Goal: Information Seeking & Learning: Understand process/instructions

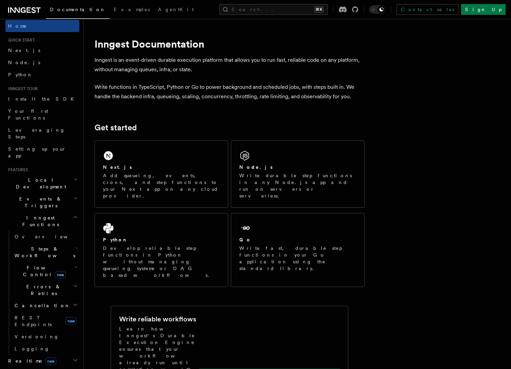
scroll to position [13, 0]
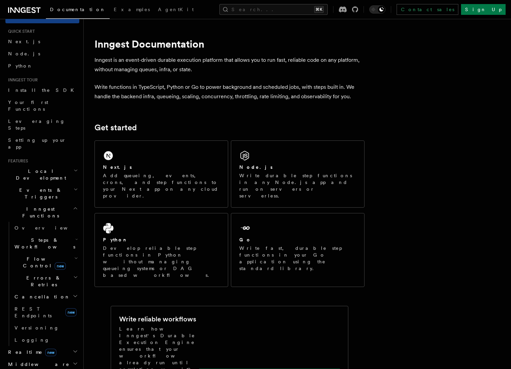
click at [65, 234] on h2 "Steps & Workflows" at bounding box center [46, 243] width 68 height 19
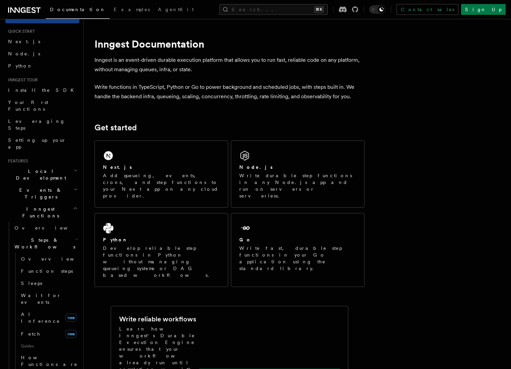
click at [66, 234] on h2 "Steps & Workflows" at bounding box center [46, 243] width 68 height 19
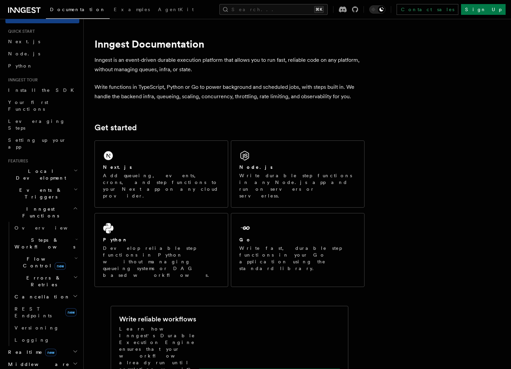
click at [61, 203] on h2 "Inngest Functions" at bounding box center [42, 212] width 74 height 19
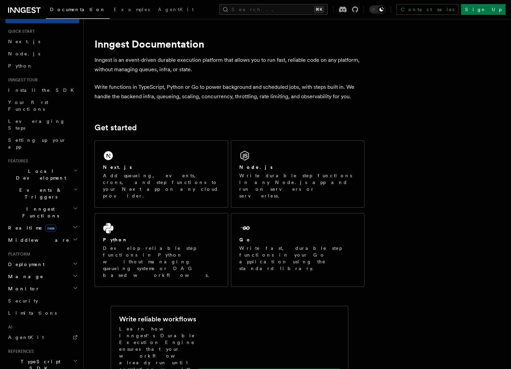
click at [29, 271] on h2 "Manage" at bounding box center [42, 277] width 74 height 12
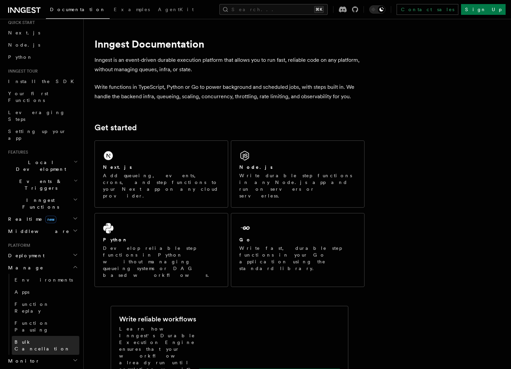
click at [49, 339] on span "Bulk Cancellation" at bounding box center [43, 345] width 56 height 12
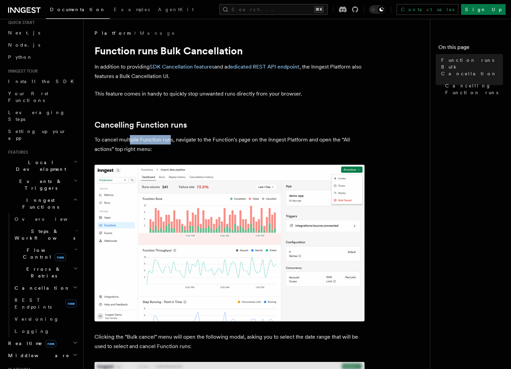
drag, startPoint x: 130, startPoint y: 142, endPoint x: 169, endPoint y: 139, distance: 39.6
click at [169, 139] on p "To cancel multiple Function runs, navigate to the Function's page on the Innges…" at bounding box center [230, 144] width 270 height 19
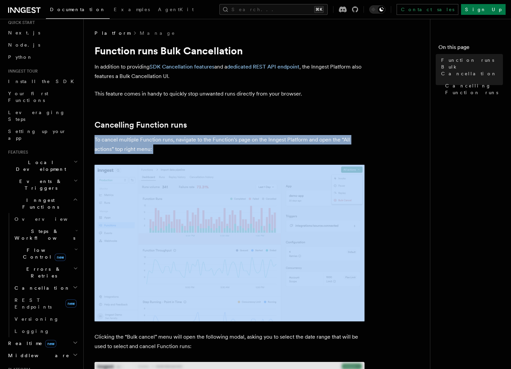
click at [169, 139] on p "To cancel multiple Function runs, navigate to the Function's page on the Innges…" at bounding box center [230, 144] width 270 height 19
click at [187, 138] on p "To cancel multiple Function runs, navigate to the Function's page on the Innges…" at bounding box center [230, 144] width 270 height 19
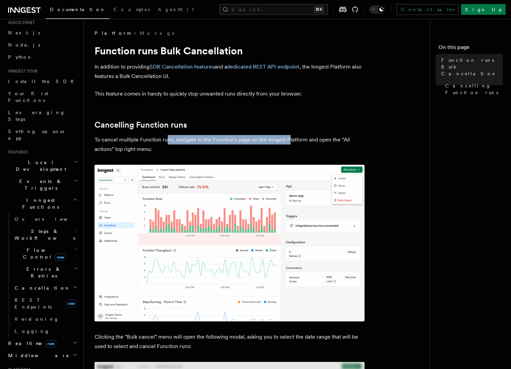
drag, startPoint x: 186, startPoint y: 140, endPoint x: 290, endPoint y: 140, distance: 104.7
click at [290, 140] on p "To cancel multiple Function runs, navigate to the Function's page on the Innges…" at bounding box center [230, 144] width 270 height 19
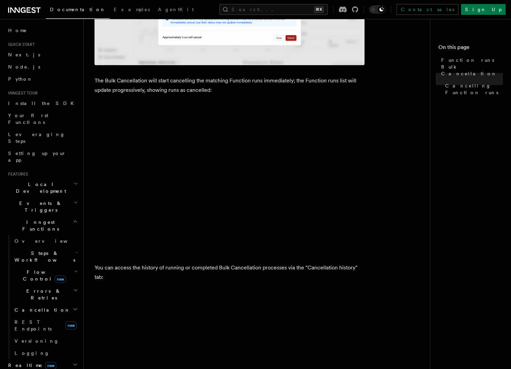
scroll to position [457, 0]
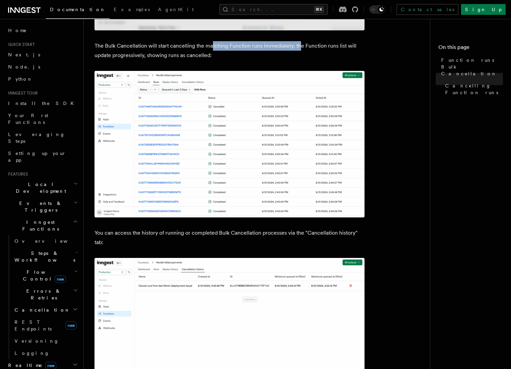
drag, startPoint x: 241, startPoint y: 46, endPoint x: 301, endPoint y: 46, distance: 59.1
click at [300, 46] on p "The Bulk Cancellation will start cancelling the matching Function runs immediat…" at bounding box center [230, 50] width 270 height 19
click at [301, 46] on p "The Bulk Cancellation will start cancelling the matching Function runs immediat…" at bounding box center [230, 50] width 270 height 19
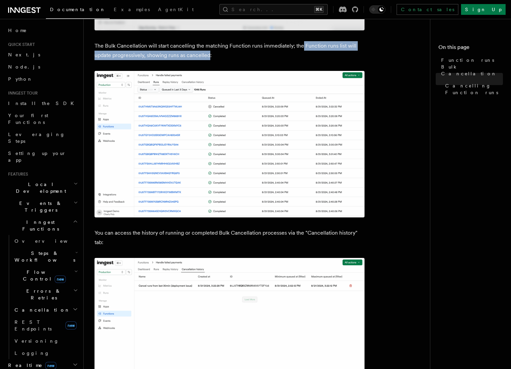
drag, startPoint x: 301, startPoint y: 46, endPoint x: 198, endPoint y: 54, distance: 103.0
click at [198, 54] on p "The Bulk Cancellation will start cancelling the matching Function runs immediat…" at bounding box center [230, 50] width 270 height 19
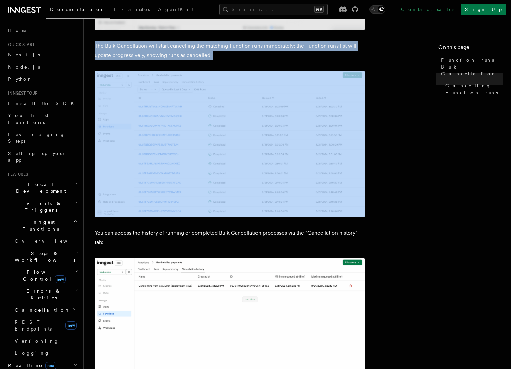
click at [198, 54] on p "The Bulk Cancellation will start cancelling the matching Function runs immediat…" at bounding box center [230, 50] width 270 height 19
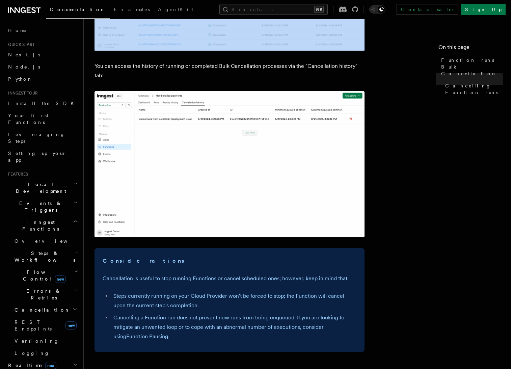
scroll to position [741, 0]
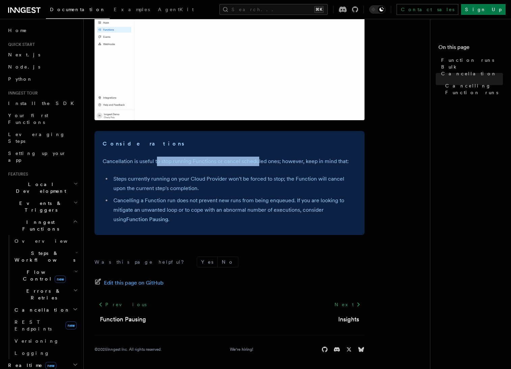
drag, startPoint x: 181, startPoint y: 161, endPoint x: 258, endPoint y: 159, distance: 77.0
click at [258, 159] on p "Cancellation is useful to stop running Functions or cancel scheduled ones; howe…" at bounding box center [230, 161] width 254 height 9
drag, startPoint x: 273, startPoint y: 160, endPoint x: 254, endPoint y: 160, distance: 18.9
click at [254, 160] on p "Cancellation is useful to stop running Functions or cancel scheduled ones; howe…" at bounding box center [230, 161] width 254 height 9
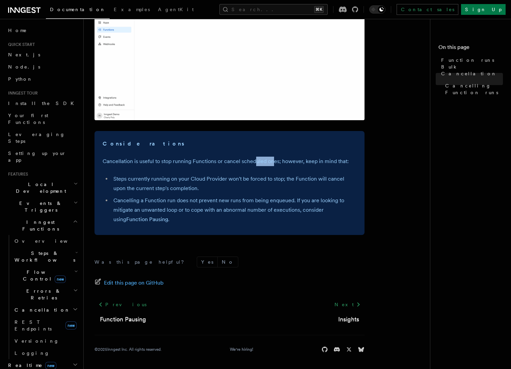
click at [254, 160] on p "Cancellation is useful to stop running Functions or cancel scheduled ones; howe…" at bounding box center [230, 161] width 254 height 9
drag, startPoint x: 276, startPoint y: 159, endPoint x: 332, endPoint y: 161, distance: 56.8
click at [329, 161] on p "Cancellation is useful to stop running Functions or cancel scheduled ones; howe…" at bounding box center [230, 161] width 254 height 9
click at [340, 161] on p "Cancellation is useful to stop running Functions or cancel scheduled ones; howe…" at bounding box center [230, 161] width 254 height 9
drag, startPoint x: 342, startPoint y: 159, endPoint x: 254, endPoint y: 177, distance: 89.8
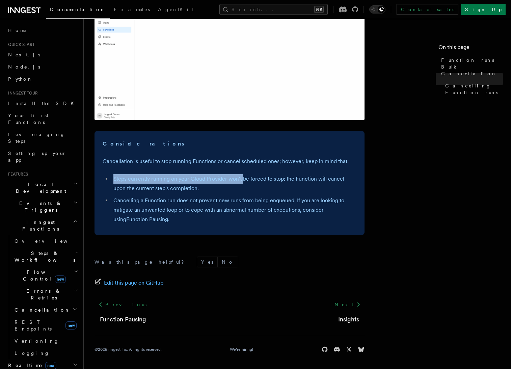
click at [245, 178] on div "Considerations Cancellation is useful to stop running Functions or cancel sched…" at bounding box center [230, 183] width 270 height 104
click at [254, 177] on li "Steps currently running on your Cloud Provider won't be forced to stop; the Fun…" at bounding box center [233, 183] width 245 height 19
drag, startPoint x: 277, startPoint y: 176, endPoint x: 237, endPoint y: 177, distance: 39.5
click at [238, 177] on li "Steps currently running on your Cloud Provider won't be forced to stop; the Fun…" at bounding box center [233, 183] width 245 height 19
click at [237, 177] on li "Steps currently running on your Cloud Provider won't be forced to stop; the Fun…" at bounding box center [233, 183] width 245 height 19
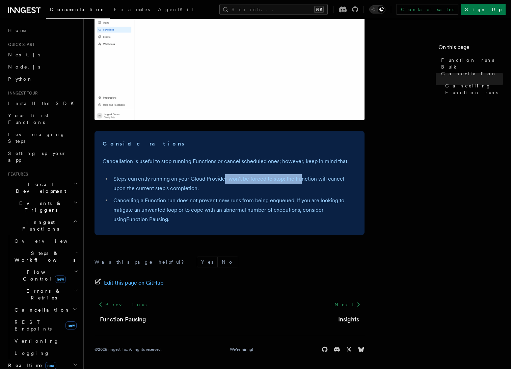
drag, startPoint x: 225, startPoint y: 178, endPoint x: 317, endPoint y: 176, distance: 92.6
click at [300, 176] on li "Steps currently running on your Cloud Provider won't be forced to stop; the Fun…" at bounding box center [233, 183] width 245 height 19
click at [317, 176] on li "Steps currently running on your Cloud Provider won't be forced to stop; the Fun…" at bounding box center [233, 183] width 245 height 19
drag, startPoint x: 339, startPoint y: 176, endPoint x: 177, endPoint y: 187, distance: 162.5
click at [177, 187] on li "Steps currently running on your Cloud Provider won't be forced to stop; the Fun…" at bounding box center [233, 183] width 245 height 19
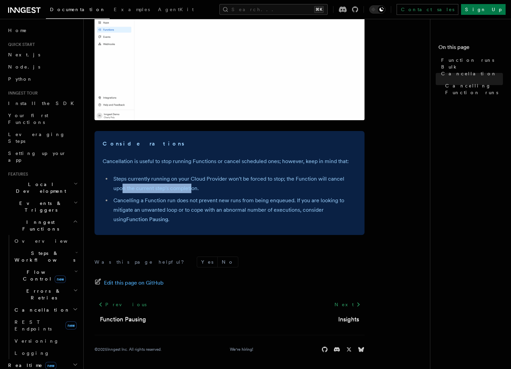
click at [177, 187] on li "Steps currently running on your Cloud Provider won't be forced to stop; the Fun…" at bounding box center [233, 183] width 245 height 19
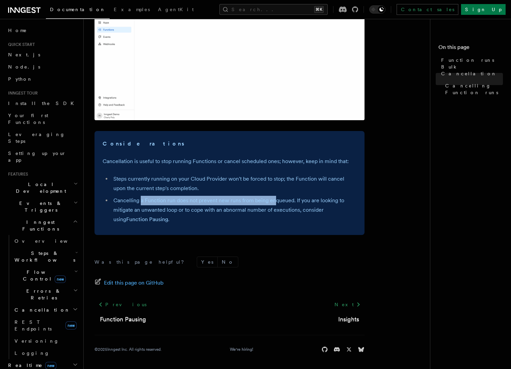
drag, startPoint x: 144, startPoint y: 202, endPoint x: 275, endPoint y: 199, distance: 130.7
click at [275, 199] on li "Cancelling a Function run does not prevent new runs from being enqueued. If you…" at bounding box center [233, 210] width 245 height 28
drag, startPoint x: 278, startPoint y: 199, endPoint x: 288, endPoint y: 201, distance: 10.6
click at [278, 199] on li "Cancelling a Function run does not prevent new runs from being enqueued. If you…" at bounding box center [233, 210] width 245 height 28
drag, startPoint x: 295, startPoint y: 201, endPoint x: 240, endPoint y: 202, distance: 54.7
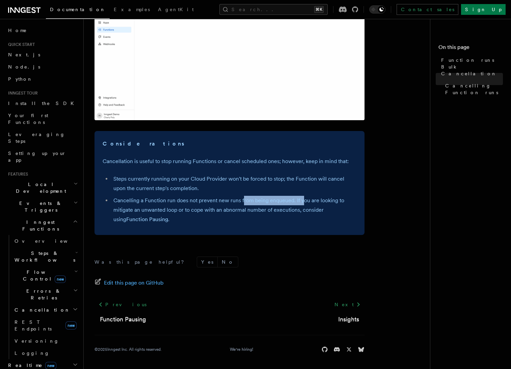
click at [243, 202] on li "Cancelling a Function run does not prevent new runs from being enqueued. If you…" at bounding box center [233, 210] width 245 height 28
click at [240, 202] on li "Cancelling a Function run does not prevent new runs from being enqueued. If you…" at bounding box center [233, 210] width 245 height 28
drag, startPoint x: 245, startPoint y: 201, endPoint x: 326, endPoint y: 200, distance: 80.7
click at [323, 200] on li "Cancelling a Function run does not prevent new runs from being enqueued. If you…" at bounding box center [233, 210] width 245 height 28
click at [326, 200] on li "Cancelling a Function run does not prevent new runs from being enqueued. If you…" at bounding box center [233, 210] width 245 height 28
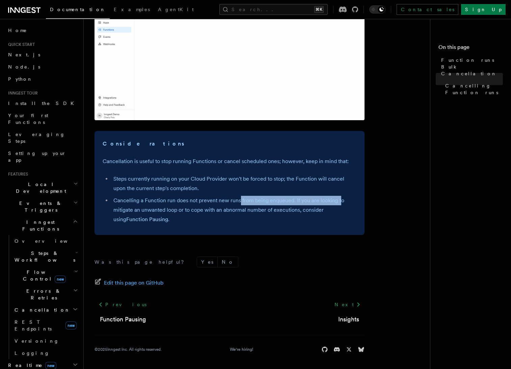
drag, startPoint x: 339, startPoint y: 200, endPoint x: 236, endPoint y: 201, distance: 102.3
click at [236, 201] on li "Cancelling a Function run does not prevent new runs from being enqueued. If you…" at bounding box center [233, 210] width 245 height 28
click at [202, 204] on li "Cancelling a Function run does not prevent new runs from being enqueued. If you…" at bounding box center [233, 210] width 245 height 28
click at [143, 211] on li "Cancelling a Function run does not prevent new runs from being enqueued. If you…" at bounding box center [233, 210] width 245 height 28
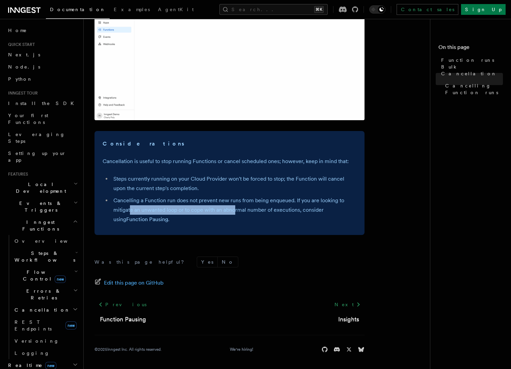
drag, startPoint x: 135, startPoint y: 210, endPoint x: 250, endPoint y: 209, distance: 115.5
click at [242, 209] on li "Cancelling a Function run does not prevent new runs from being enqueued. If you…" at bounding box center [233, 210] width 245 height 28
drag, startPoint x: 250, startPoint y: 209, endPoint x: 255, endPoint y: 209, distance: 5.1
click at [250, 209] on li "Cancelling a Function run does not prevent new runs from being enqueued. If you…" at bounding box center [233, 210] width 245 height 28
drag, startPoint x: 283, startPoint y: 208, endPoint x: 237, endPoint y: 209, distance: 46.3
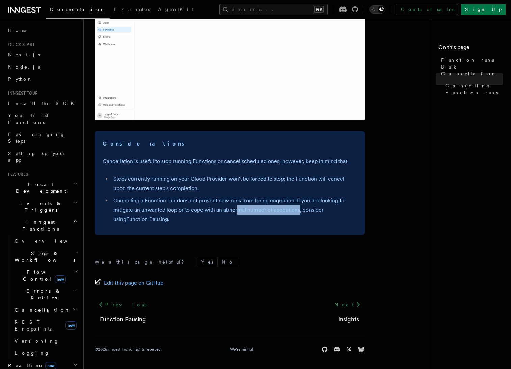
click at [237, 209] on li "Cancelling a Function run does not prevent new runs from being enqueued. If you…" at bounding box center [233, 210] width 245 height 28
click at [236, 209] on li "Cancelling a Function run does not prevent new runs from being enqueued. If you…" at bounding box center [233, 210] width 245 height 28
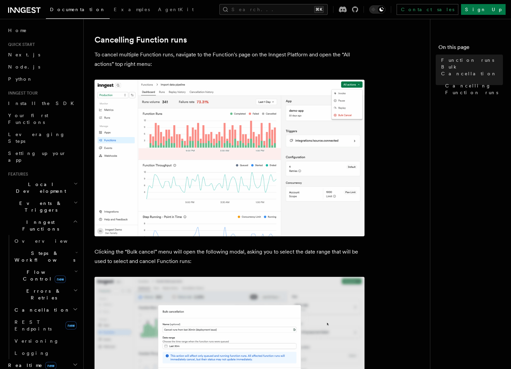
scroll to position [0, 0]
